Goal: Task Accomplishment & Management: Use online tool/utility

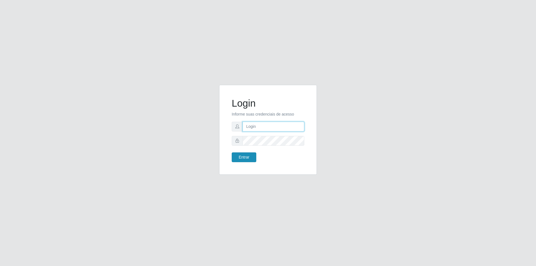
type input "[PERSON_NAME][EMAIL_ADDRESS][DOMAIN_NAME]"
click at [244, 159] on button "Entrar" at bounding box center [244, 157] width 25 height 10
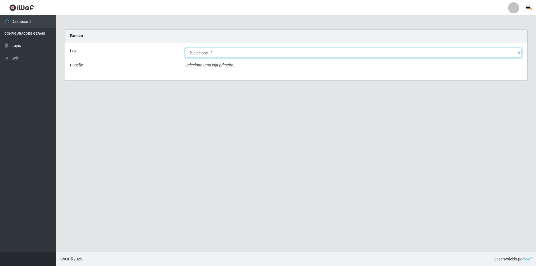
click at [209, 56] on select "[Selecione...] Extrabom - Loja 01 Centro de Distribuição" at bounding box center [353, 53] width 337 height 10
select select "435"
click at [185, 48] on select "[Selecione...] Extrabom - Loja 01 Centro de Distribuição" at bounding box center [353, 53] width 337 height 10
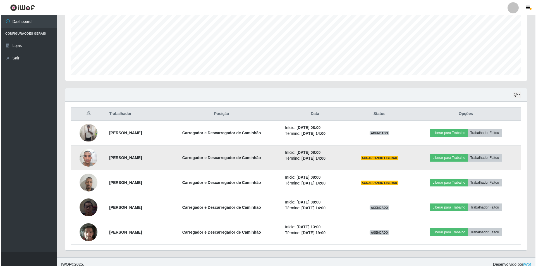
scroll to position [130, 0]
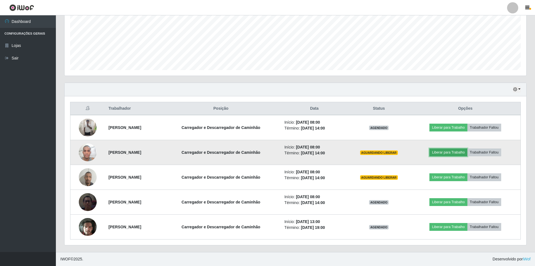
click at [453, 151] on button "Liberar para Trabalho" at bounding box center [448, 153] width 38 height 8
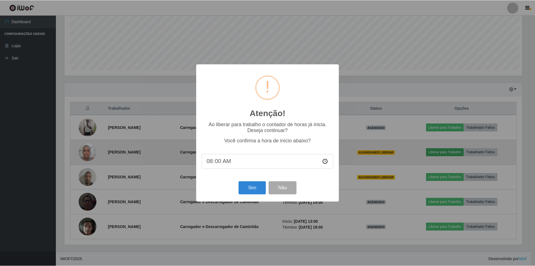
scroll to position [116, 459]
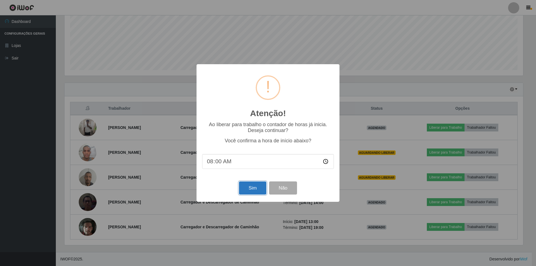
click at [260, 190] on button "Sim" at bounding box center [252, 187] width 27 height 13
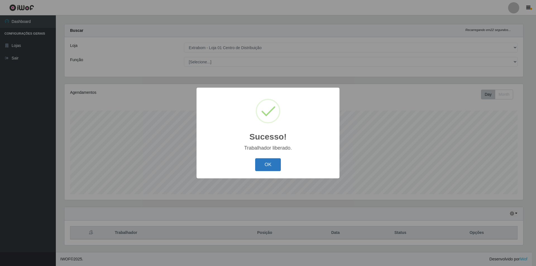
click at [271, 160] on button "OK" at bounding box center [268, 164] width 26 height 13
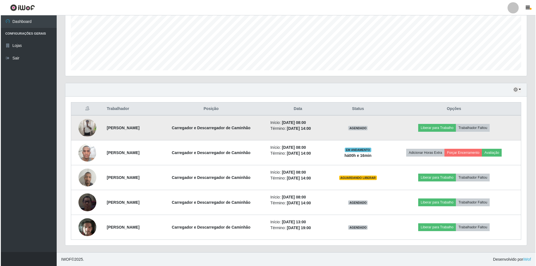
scroll to position [130, 0]
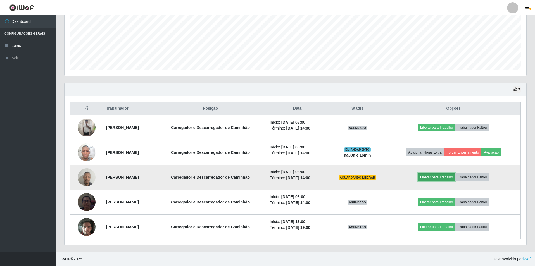
click at [447, 175] on button "Liberar para Trabalho" at bounding box center [436, 177] width 38 height 8
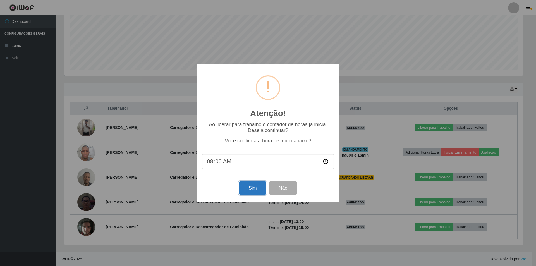
click at [250, 189] on button "Sim" at bounding box center [252, 187] width 27 height 13
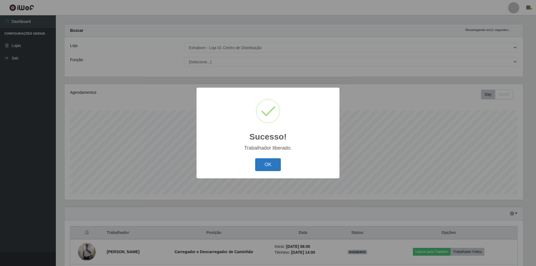
click at [259, 160] on button "OK" at bounding box center [268, 164] width 26 height 13
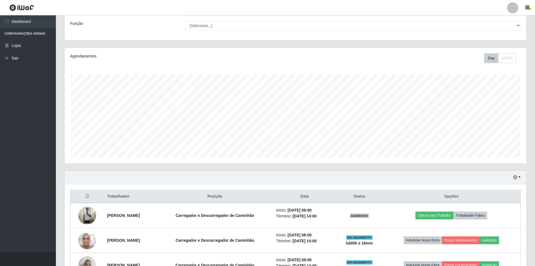
scroll to position [117, 0]
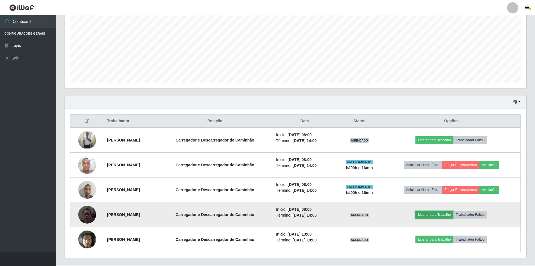
click at [436, 215] on button "Liberar para Trabalho" at bounding box center [434, 215] width 38 height 8
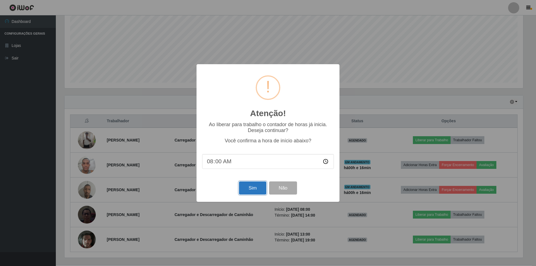
click at [245, 188] on button "Sim" at bounding box center [252, 187] width 27 height 13
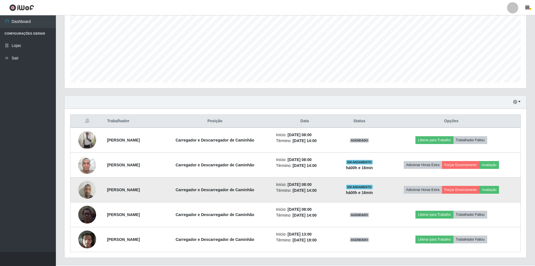
scroll to position [0, 0]
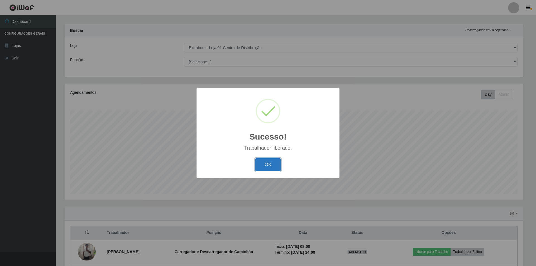
click at [268, 164] on button "OK" at bounding box center [268, 164] width 26 height 13
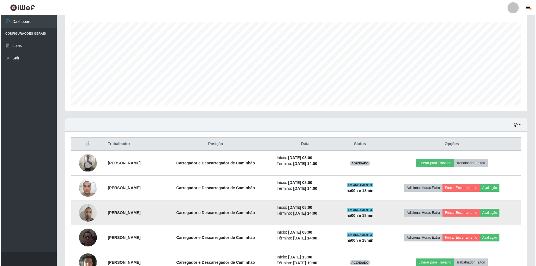
scroll to position [117, 0]
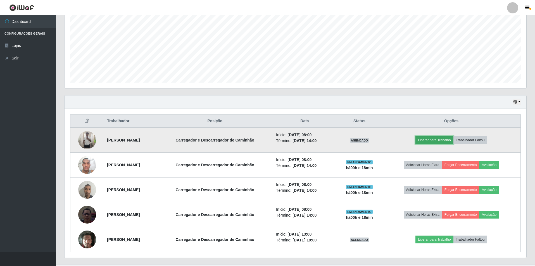
click at [445, 138] on button "Liberar para Trabalho" at bounding box center [434, 140] width 38 height 8
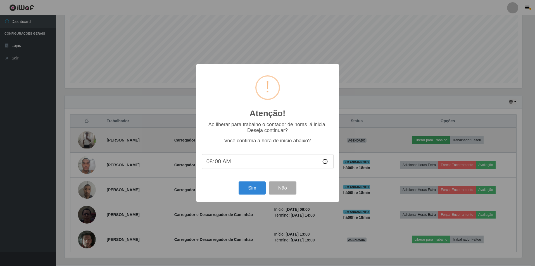
scroll to position [116, 459]
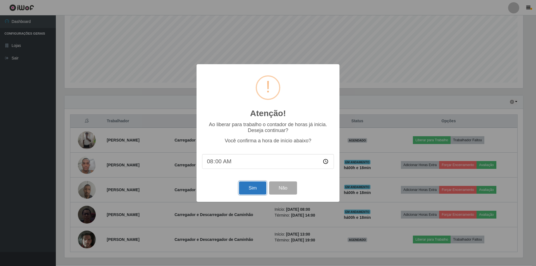
click at [253, 188] on button "Sim" at bounding box center [252, 187] width 27 height 13
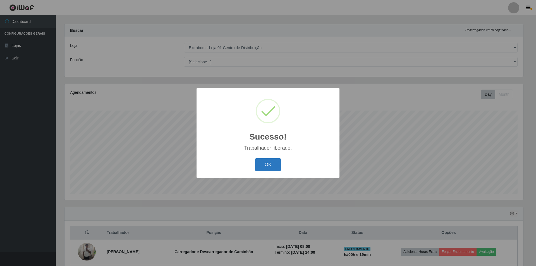
click at [259, 167] on button "OK" at bounding box center [268, 164] width 26 height 13
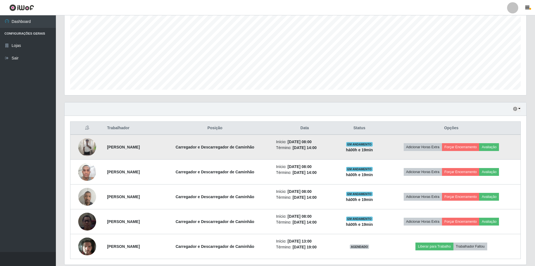
scroll to position [130, 0]
